Goal: Find specific page/section: Find specific page/section

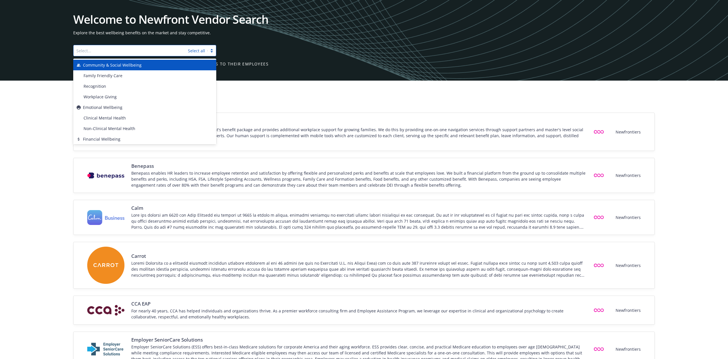
click at [97, 53] on div at bounding box center [130, 50] width 109 height 7
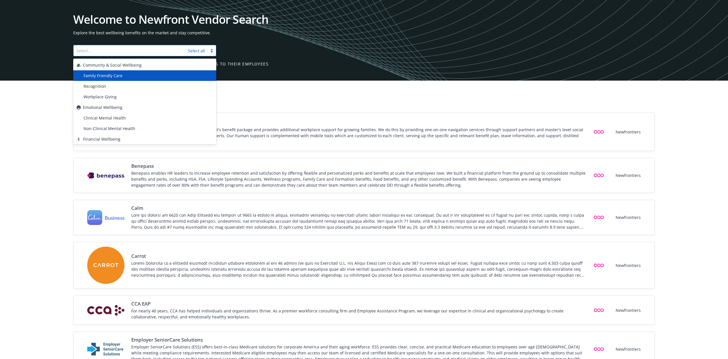
click at [122, 76] on div "Family Friendly Care" at bounding box center [147, 76] width 132 height 6
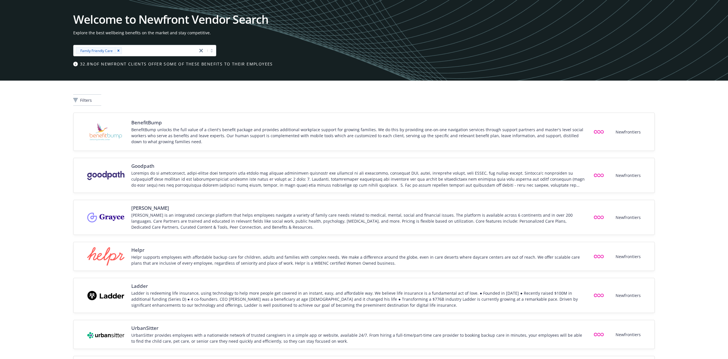
click at [363, 103] on div "Filters" at bounding box center [364, 99] width 582 height 11
click at [118, 49] on icon "Remove [object Object]" at bounding box center [118, 51] width 4 height 4
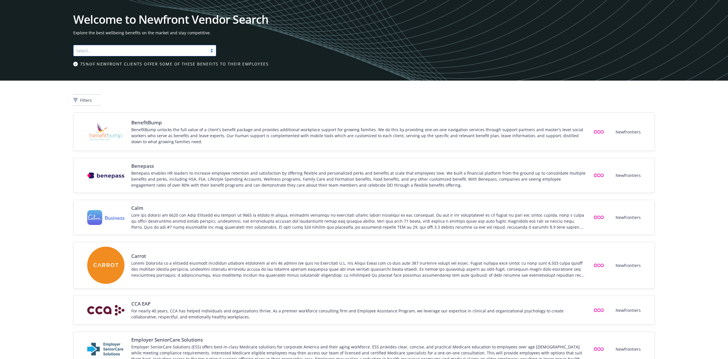
click at [210, 50] on div at bounding box center [211, 50] width 9 height 5
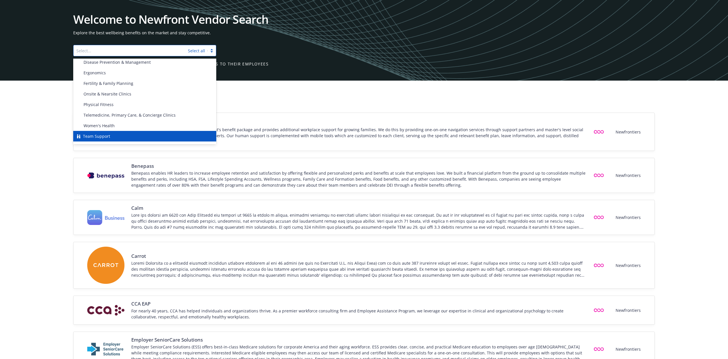
scroll to position [132, 0]
